Goal: Communication & Community: Answer question/provide support

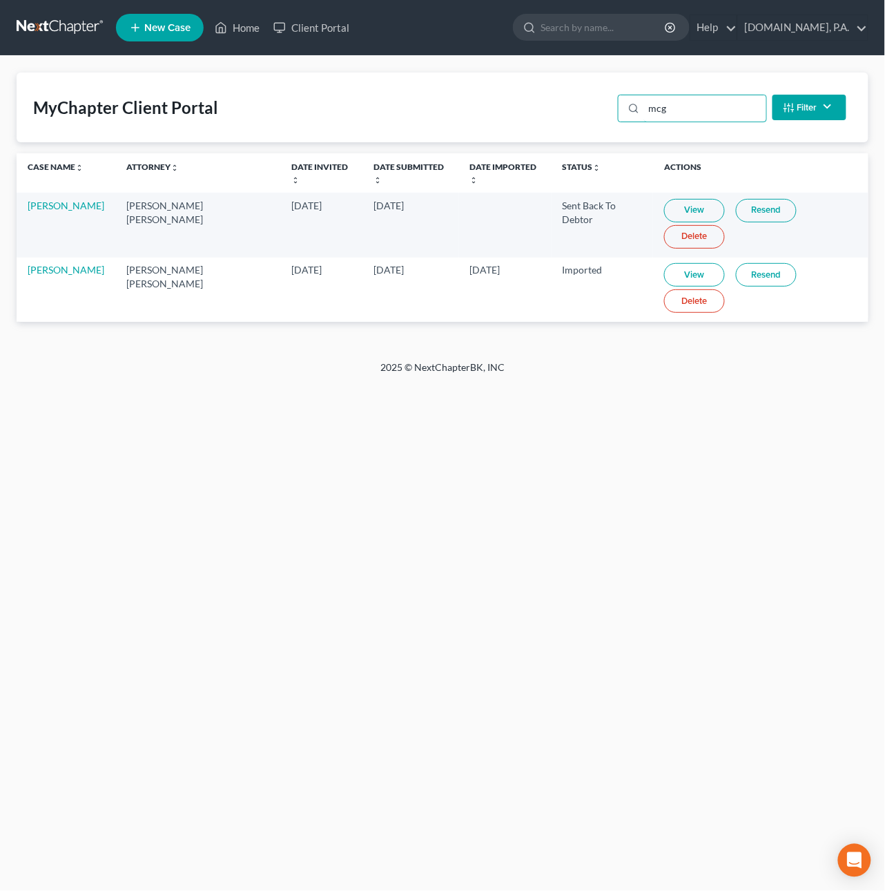
drag, startPoint x: 703, startPoint y: 110, endPoint x: 224, endPoint y: 91, distance: 478.9
click at [231, 90] on div "MyChapter Client Portal mcg Filter Status Filter... Invited In Progress Ready T…" at bounding box center [443, 108] width 852 height 70
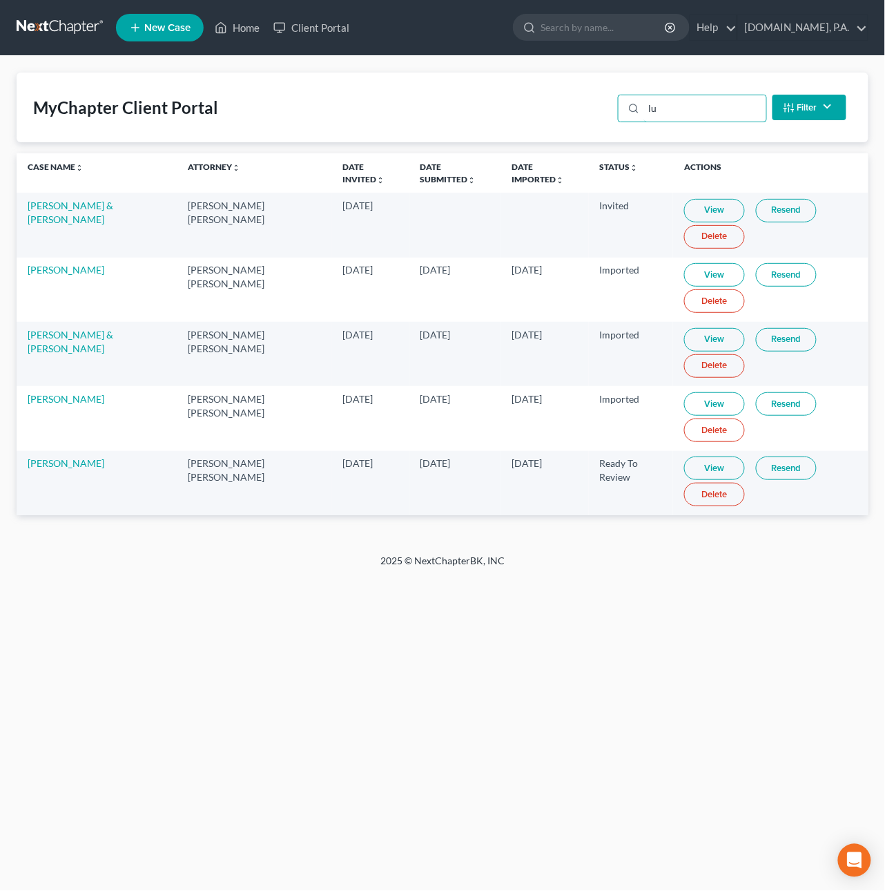
type input "l"
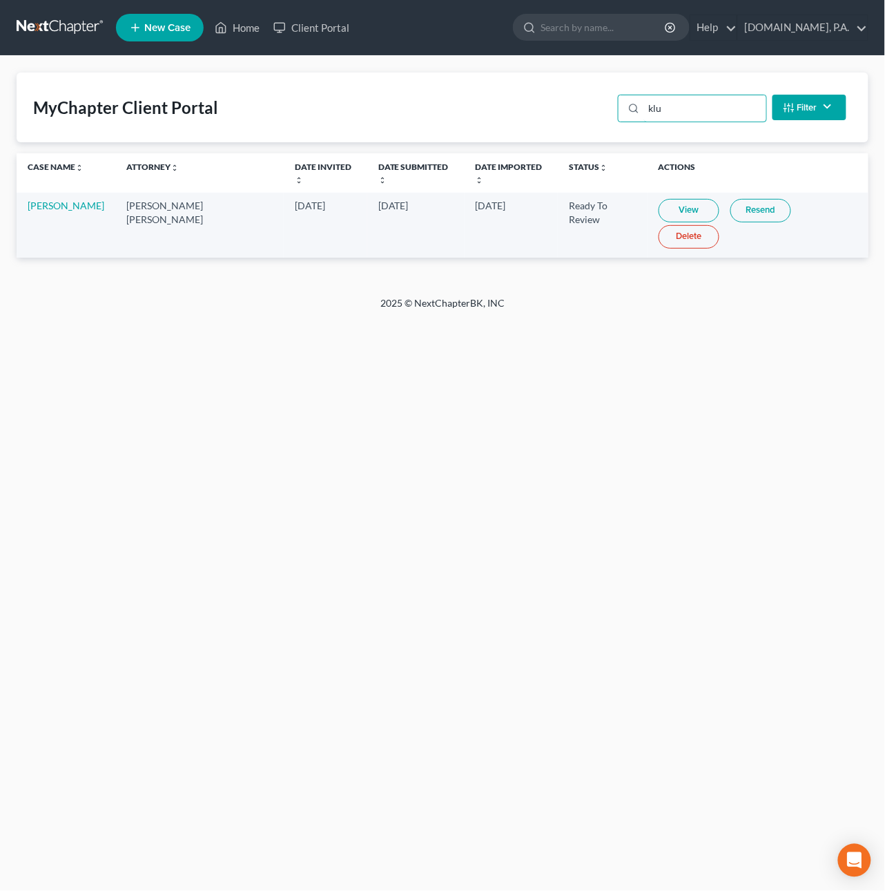
type input "klu"
click at [731, 200] on link "Resend" at bounding box center [761, 210] width 61 height 23
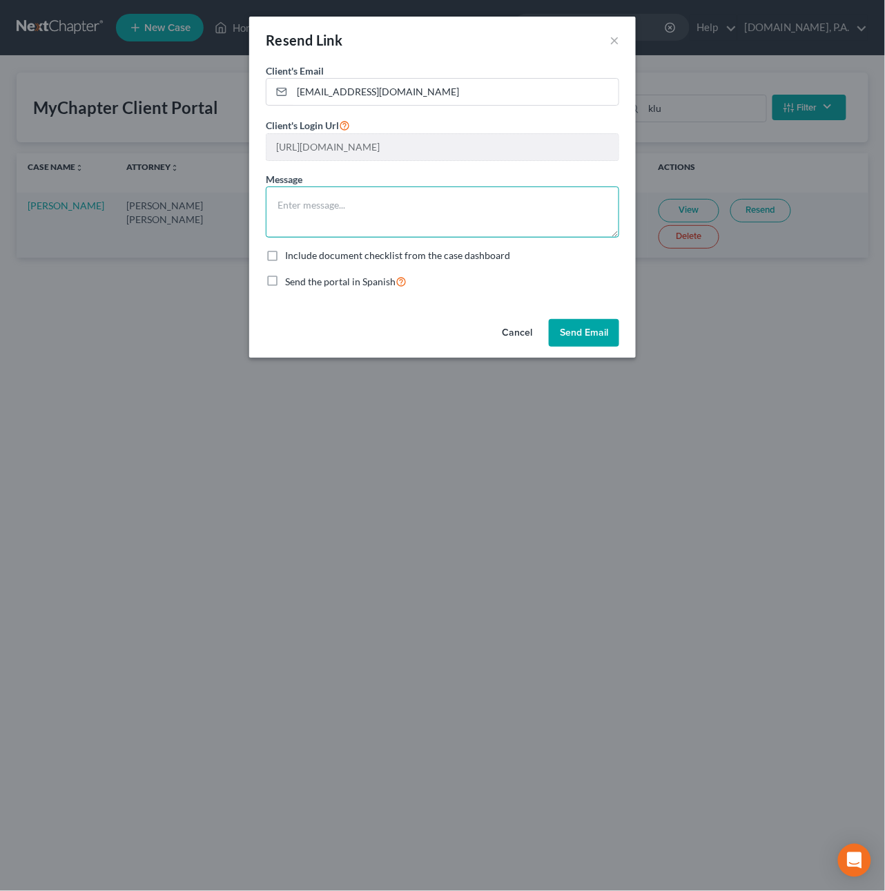
click at [337, 209] on textarea at bounding box center [443, 211] width 354 height 51
type textarea "To submit the CashApp PDFs. Respectfully, [PERSON_NAME]"
click at [585, 338] on button "Send Email" at bounding box center [584, 333] width 70 height 28
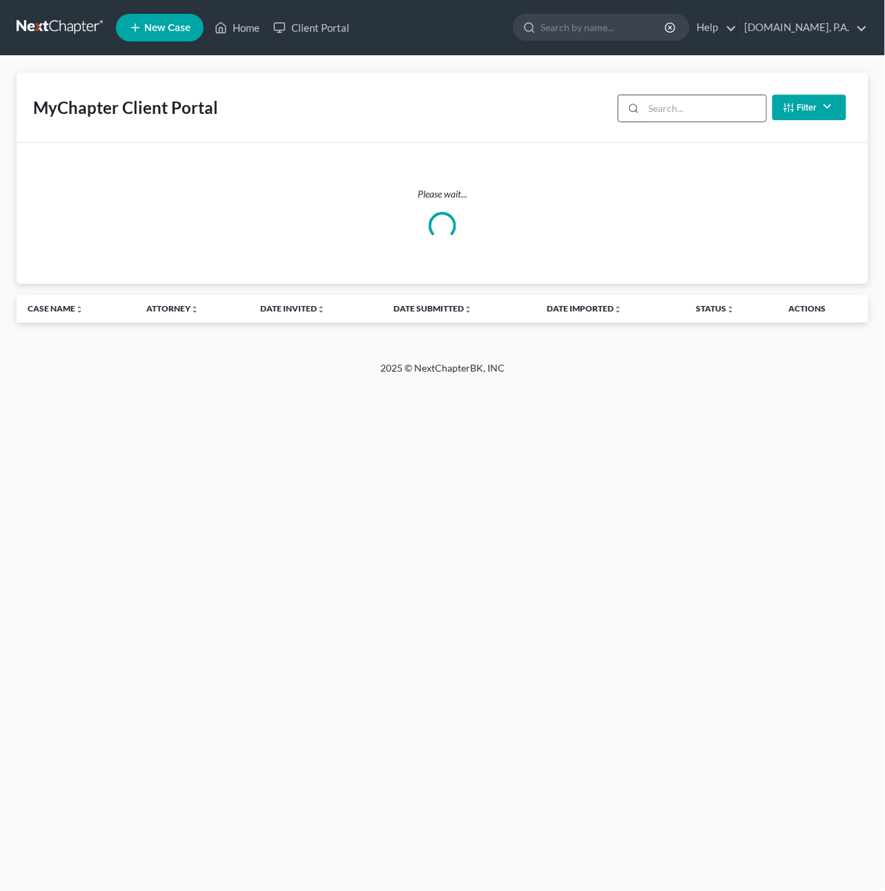
click at [660, 112] on input "search" at bounding box center [705, 108] width 122 height 26
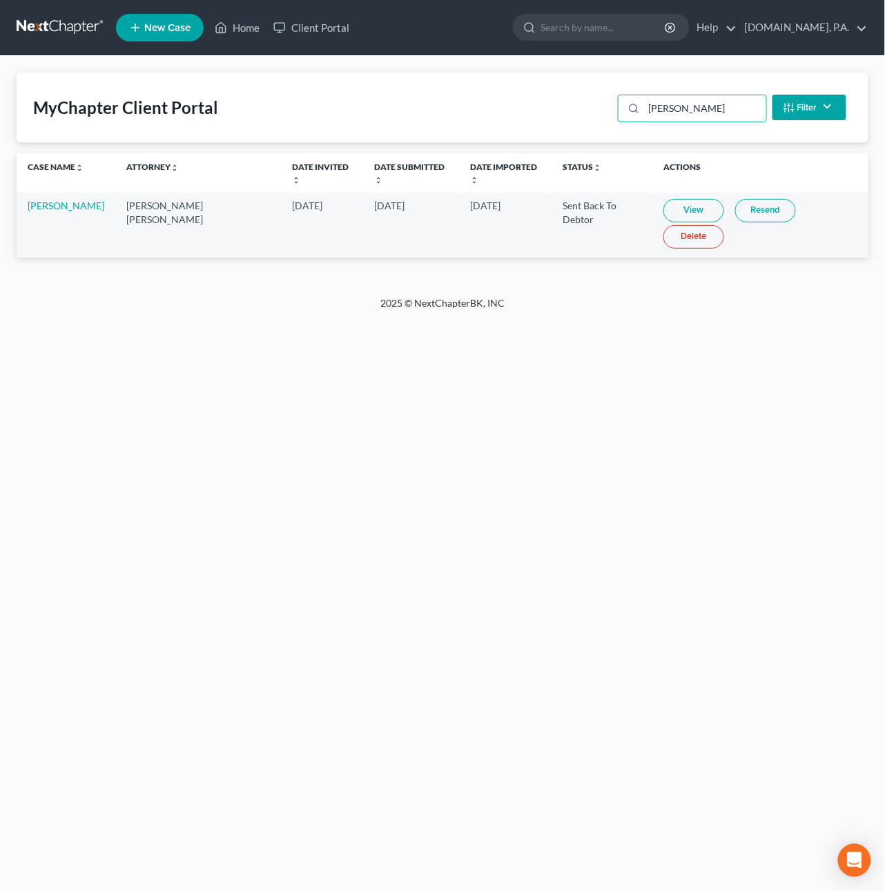
click at [669, 199] on link "View" at bounding box center [694, 210] width 61 height 23
drag, startPoint x: 704, startPoint y: 108, endPoint x: 513, endPoint y: 75, distance: 194.0
click at [513, 75] on div "MyChapter Client Portal [PERSON_NAME] Filter Status Filter... Invited In Progre…" at bounding box center [443, 108] width 852 height 70
type input "[PERSON_NAME]"
click at [657, 200] on link "View" at bounding box center [680, 210] width 61 height 23
